Goal: Task Accomplishment & Management: Manage account settings

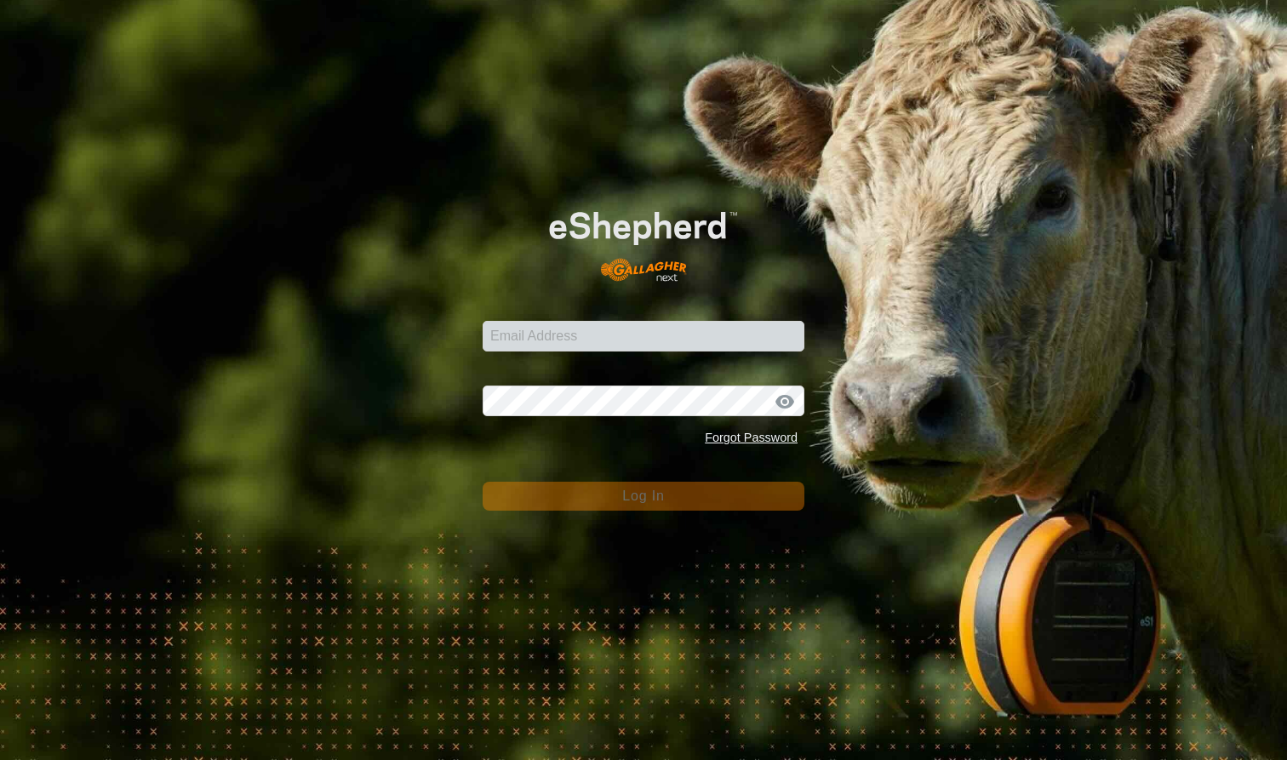
click at [613, 336] on input "Email Address" at bounding box center [643, 336] width 322 height 31
type input "[EMAIL_ADDRESS][DOMAIN_NAME]"
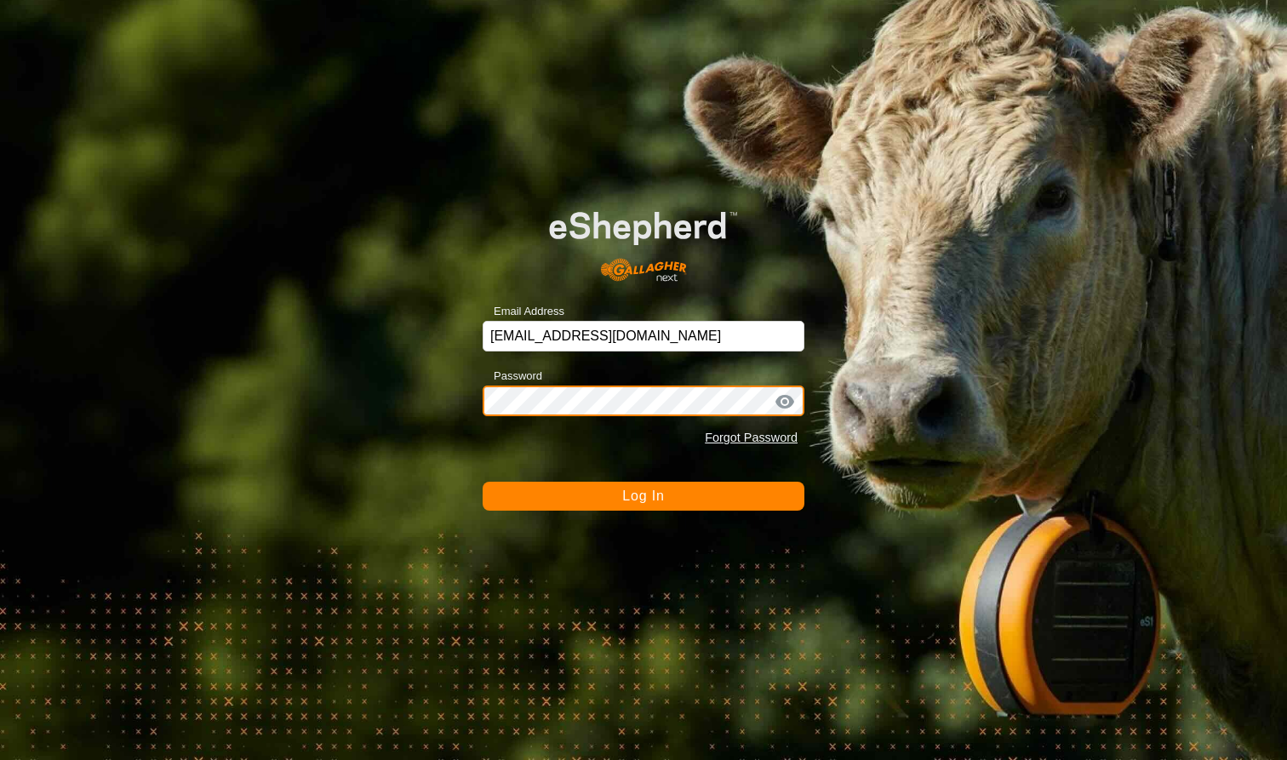
click at [643, 495] on button "Log In" at bounding box center [643, 496] width 322 height 29
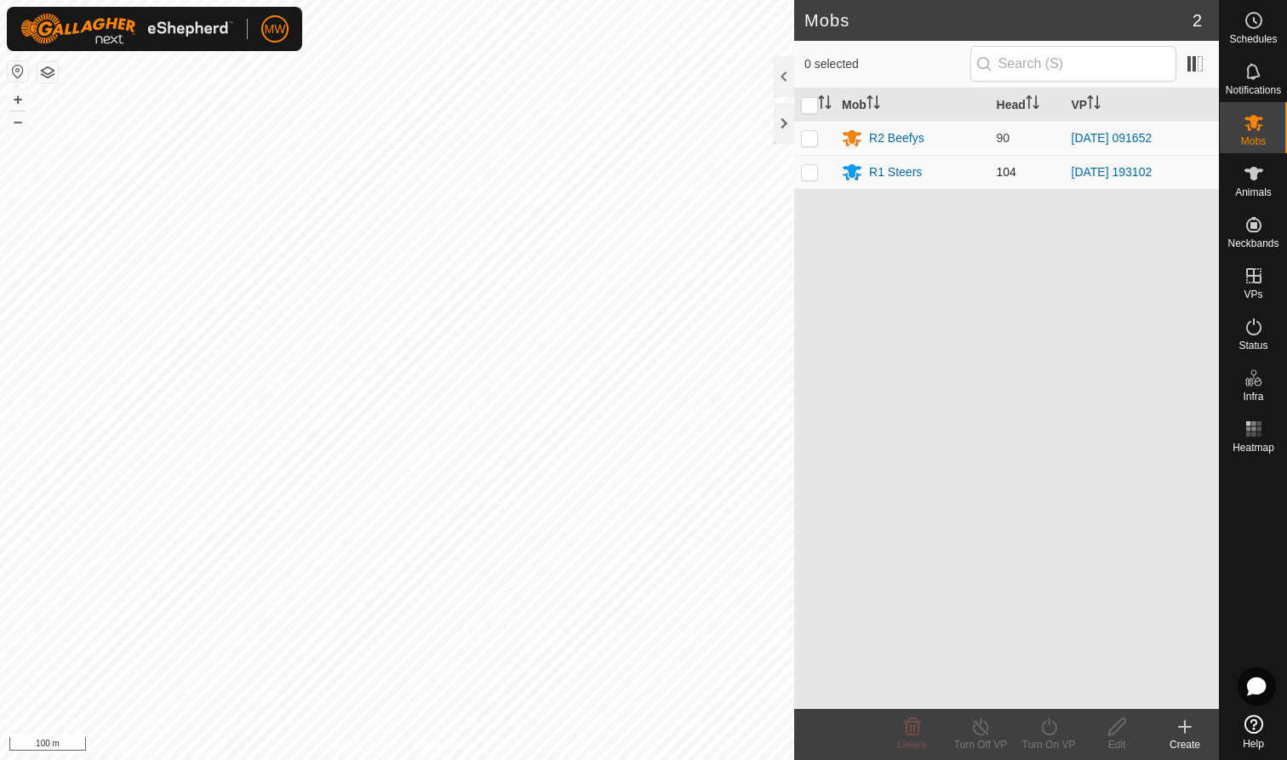
click at [813, 170] on p-checkbox at bounding box center [809, 172] width 17 height 14
checkbox input "true"
click at [980, 728] on line at bounding box center [980, 728] width 14 height 14
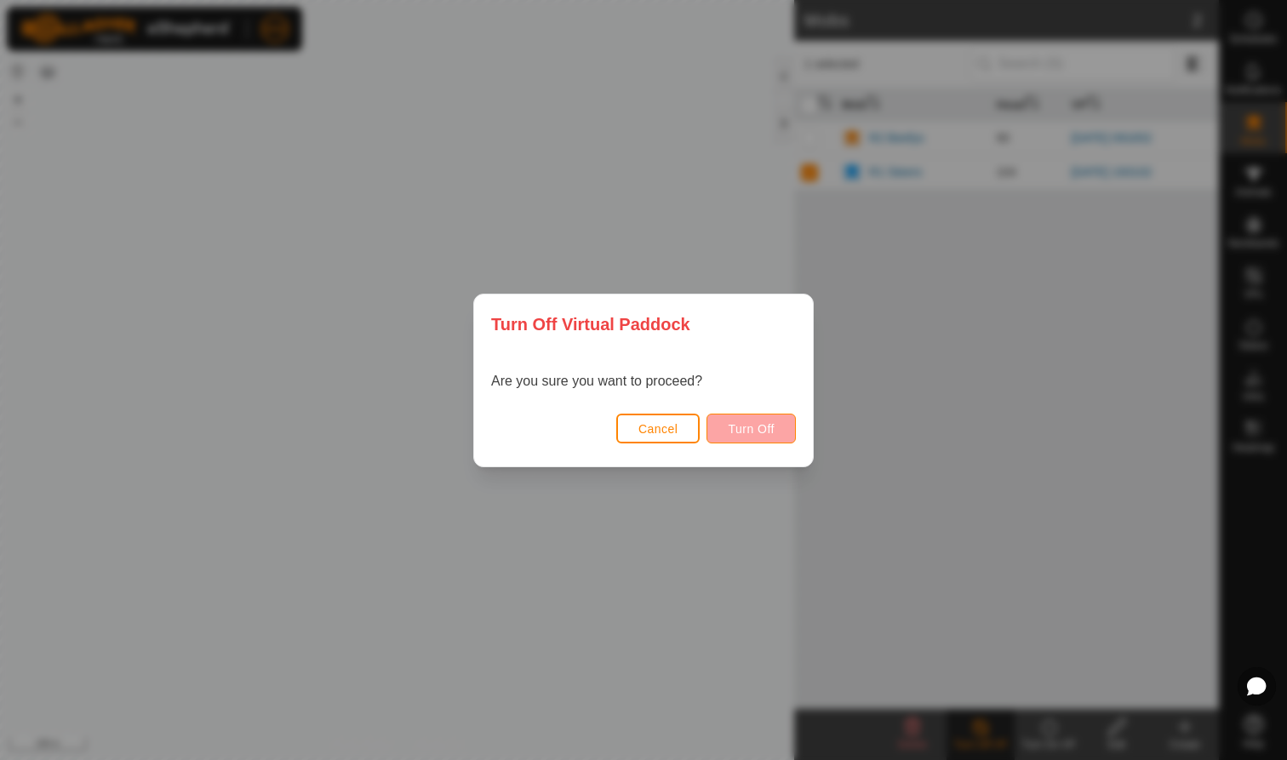
click at [753, 424] on span "Turn Off" at bounding box center [751, 429] width 47 height 14
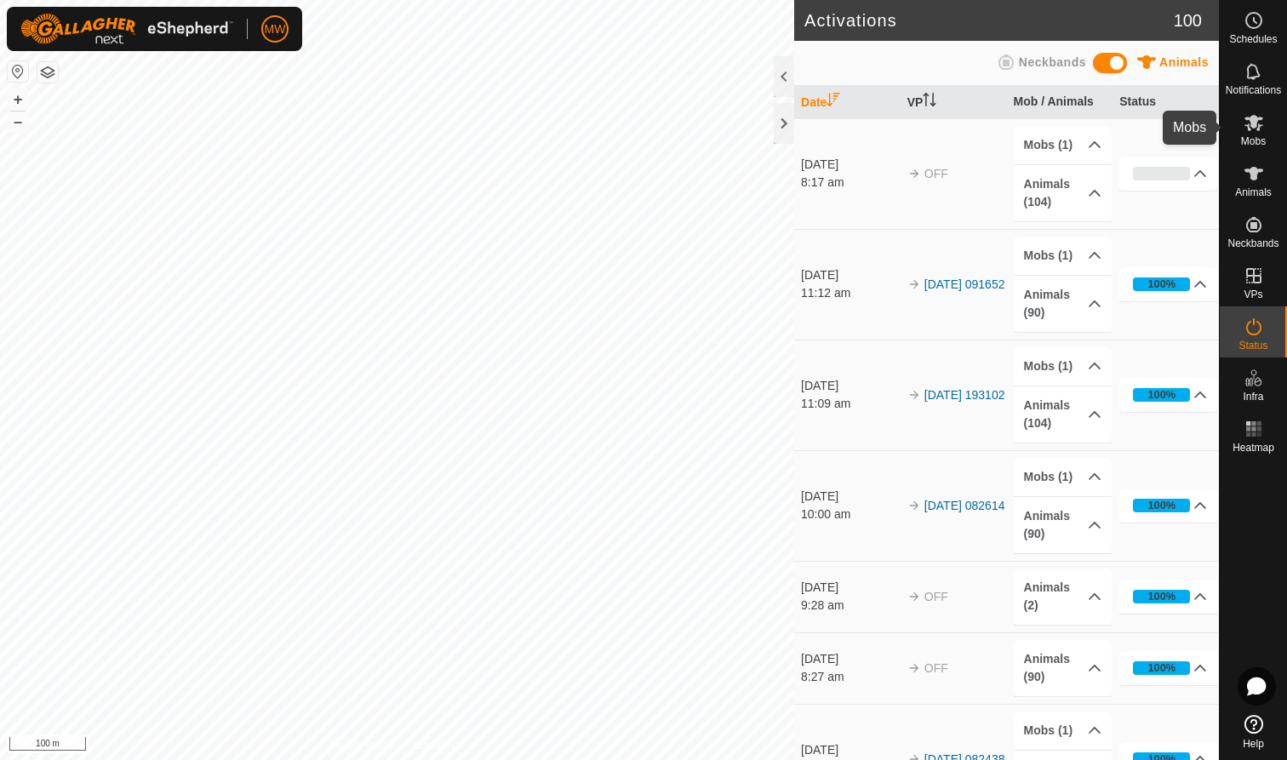
click at [1257, 125] on icon at bounding box center [1253, 122] width 20 height 20
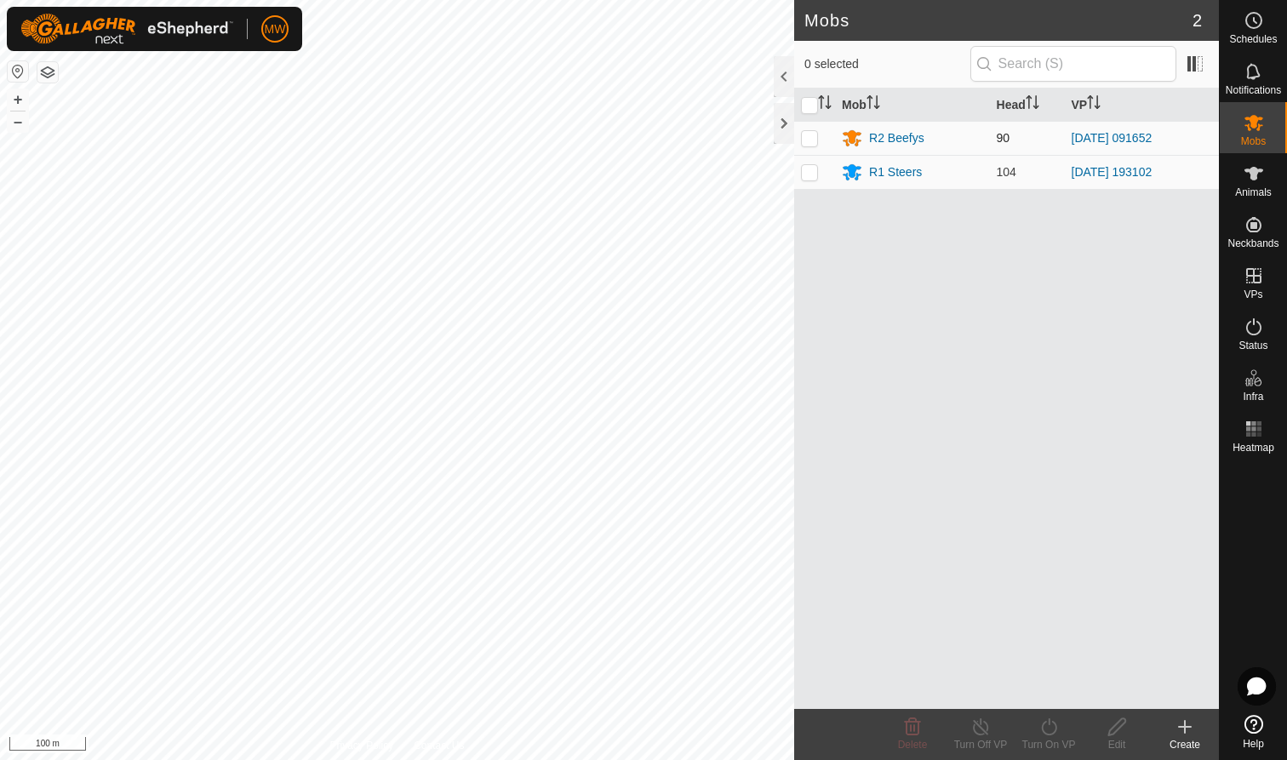
click at [809, 134] on p-checkbox at bounding box center [809, 138] width 17 height 14
checkbox input "true"
click at [979, 724] on icon at bounding box center [980, 726] width 21 height 20
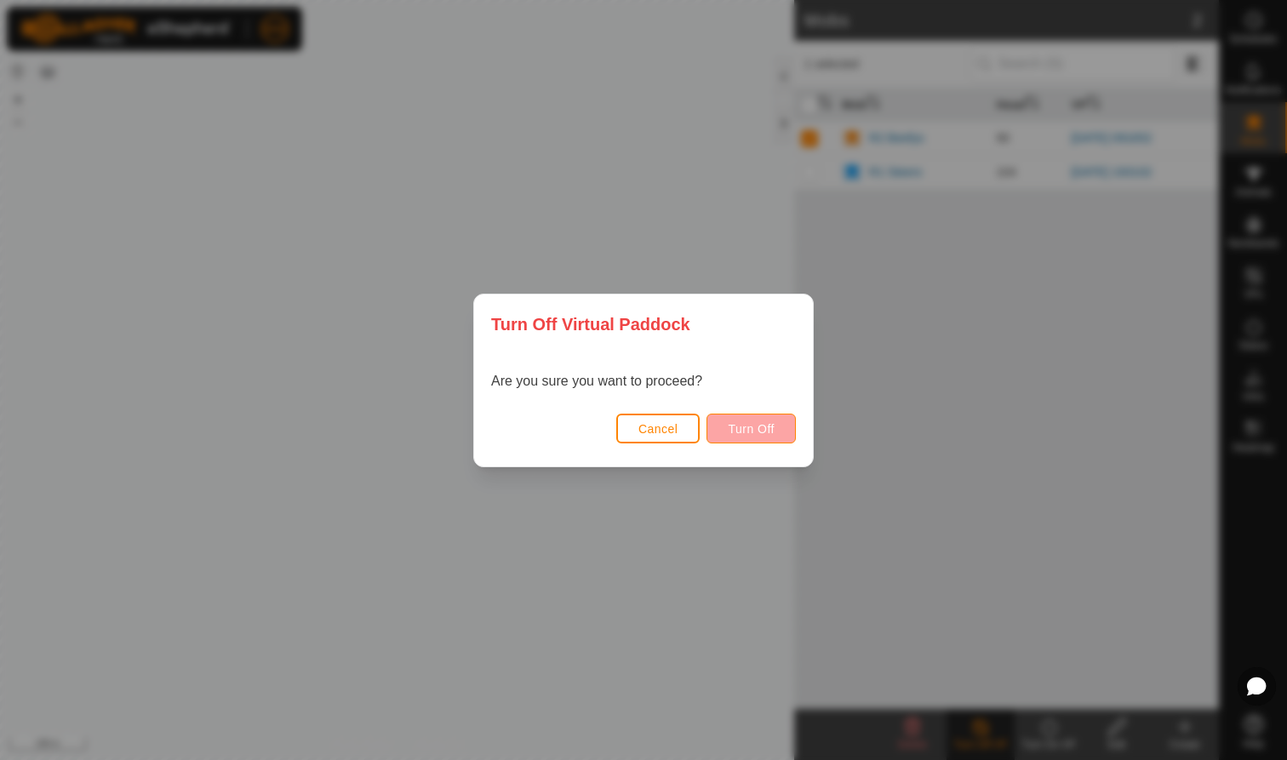
click at [753, 426] on span "Turn Off" at bounding box center [751, 429] width 47 height 14
